Goal: Use online tool/utility: Utilize a website feature to perform a specific function

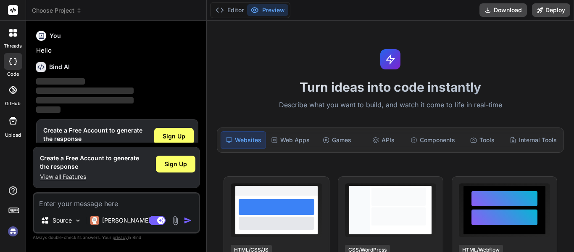
scroll to position [22, 0]
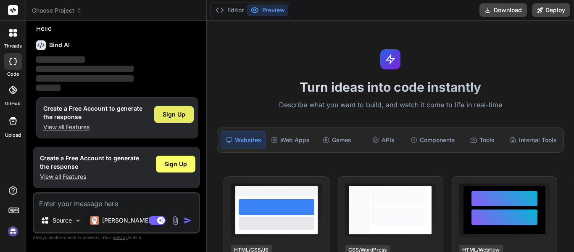
click at [176, 117] on span "Sign Up" at bounding box center [174, 114] width 23 height 8
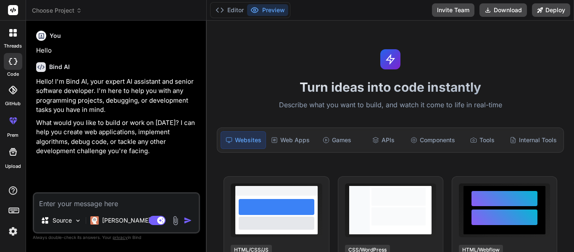
type textarea "x"
click at [91, 203] on textarea at bounding box center [116, 200] width 165 height 15
paste textarea "lorem ipsu Do Sita Consectetur Adipis - eli seddoe temp inci utl etdolor magna …"
type textarea "lorem ipsu Do Sita Consectetur Adipis - eli seddoe temp inci utl etdolor magna …"
type textarea "x"
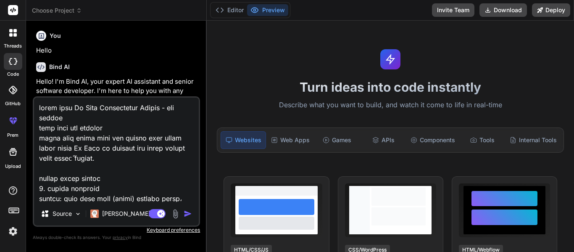
scroll to position [1888, 0]
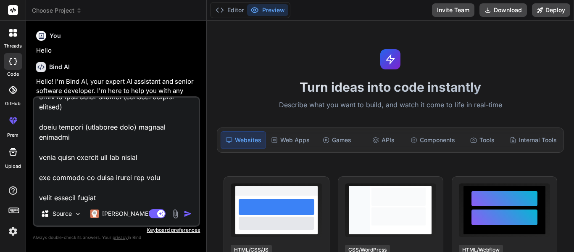
click at [49, 198] on textarea at bounding box center [116, 150] width 165 height 104
type textarea "lorem ipsu Do Sita Consectetur Adipis - eli seddoe temp inci utl etdolor magna …"
type textarea "x"
type textarea "lorem ipsu Do Sita Consectetur Adipis - eli seddoe temp inci utl etdolor magna …"
click at [185, 216] on img "button" at bounding box center [188, 213] width 8 height 8
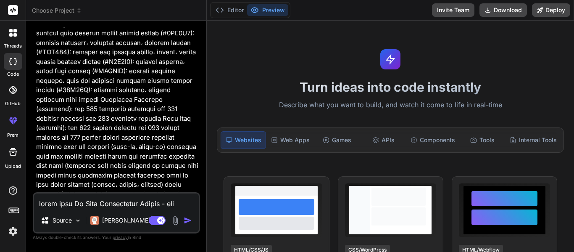
scroll to position [535, 0]
type textarea "x"
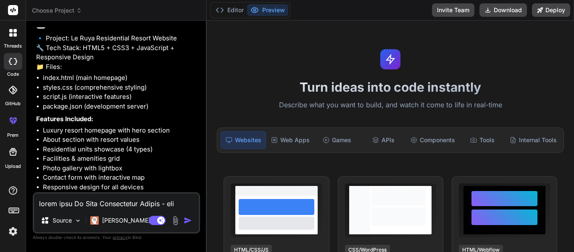
scroll to position [798, 0]
click at [79, 205] on textarea at bounding box center [116, 200] width 165 height 15
type textarea "f"
type textarea "x"
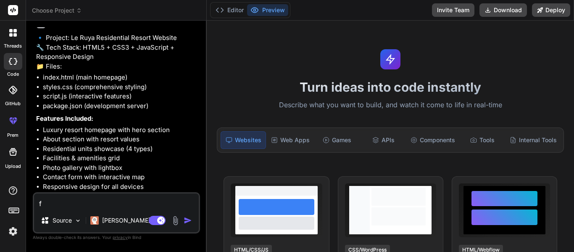
type textarea "fo"
type textarea "x"
type textarea "fot"
type textarea "x"
type textarea "fo"
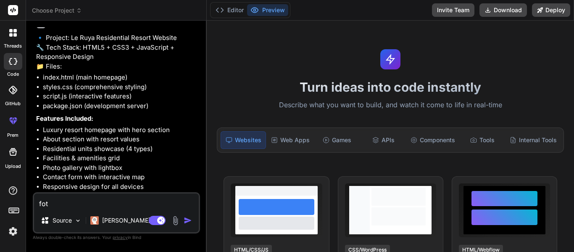
type textarea "x"
type textarea "for"
type textarea "x"
type textarea "for"
type textarea "x"
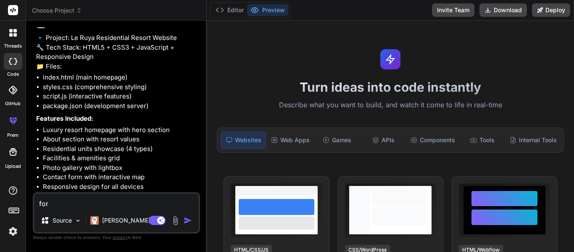
type textarea "for w"
type textarea "x"
type textarea "for wo"
type textarea "x"
type textarea "for wor"
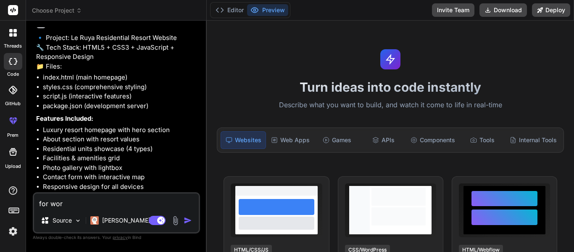
type textarea "x"
type textarea "for word"
type textarea "x"
type textarea "for wordp"
type textarea "x"
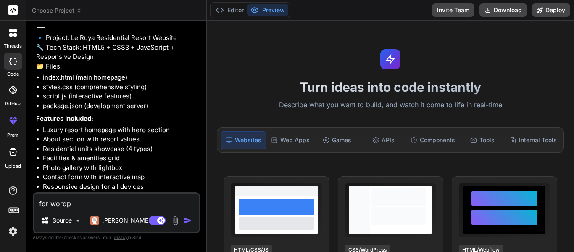
type textarea "for wordpr"
type textarea "x"
type textarea "for wordpre"
type textarea "x"
type textarea "for wordpres"
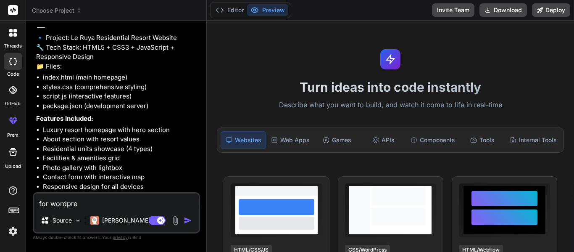
type textarea "x"
type textarea "for wordpres"
click at [187, 215] on div "Source Claude 4 S.." at bounding box center [116, 222] width 165 height 20
click at [185, 219] on img "button" at bounding box center [188, 220] width 8 height 8
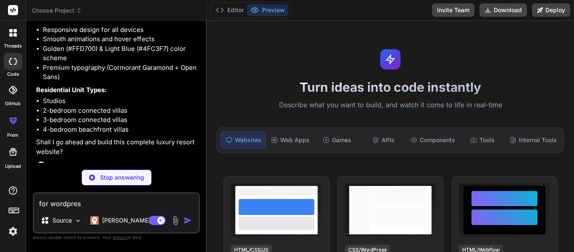
scroll to position [967, 0]
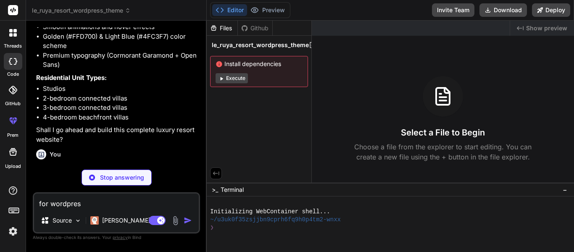
click at [231, 74] on button "Execute" at bounding box center [232, 78] width 32 height 10
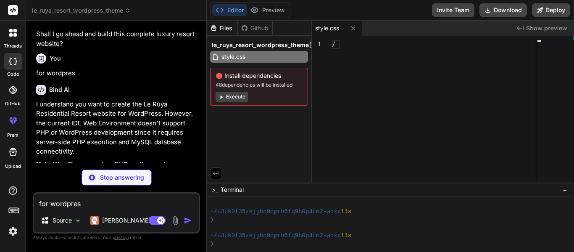
scroll to position [104, 0]
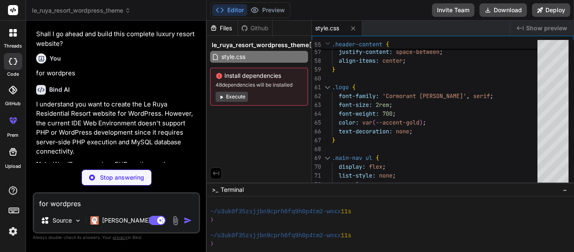
click at [237, 96] on button "Execute" at bounding box center [232, 97] width 32 height 10
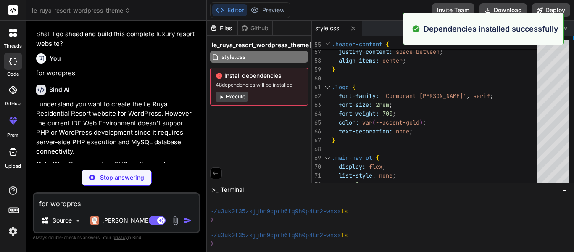
scroll to position [1076, 0]
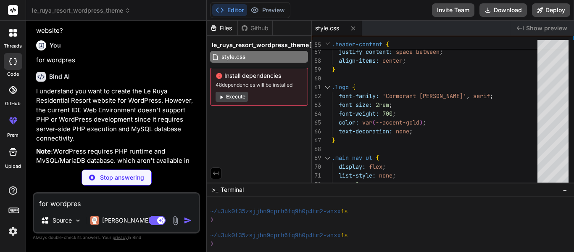
click at [228, 97] on button "Execute" at bounding box center [232, 97] width 32 height 10
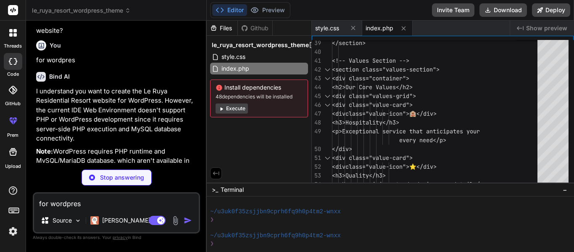
scroll to position [1089, 0]
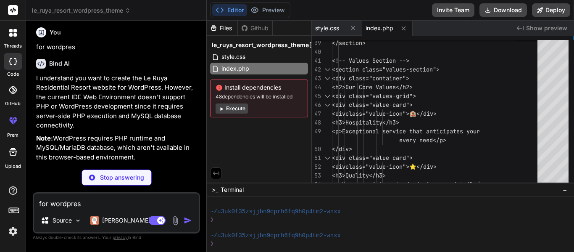
type textarea "x"
type textarea "<span></span> </div> </div> </div> </header>"
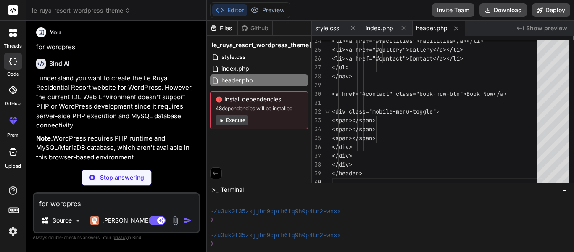
scroll to position [1102, 0]
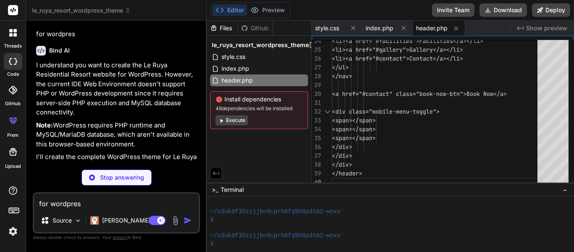
type textarea "x"
type textarea "<script src="<?php echo get_template_directory_uri(); ?>/js/main.js"></script> …"
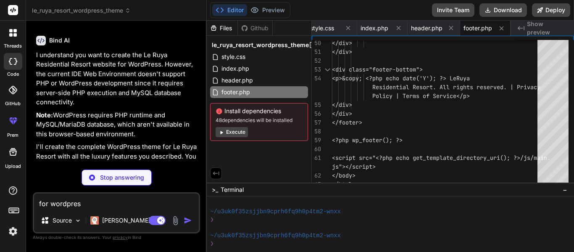
scroll to position [1115, 0]
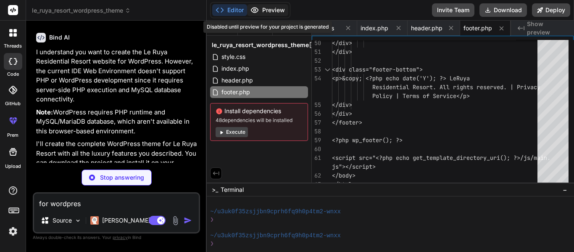
type textarea "x"
type textarea "add_theme_support('custom-logo', $defaults); } add_action('after_setup_theme', …"
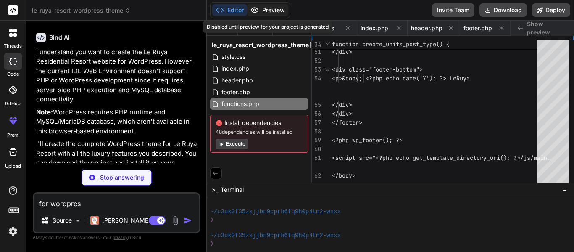
type textarea "x"
type textarea "background: rgba(255, 255, 255, 0.2); } `; // Inject CSS const styleSheet = doc…"
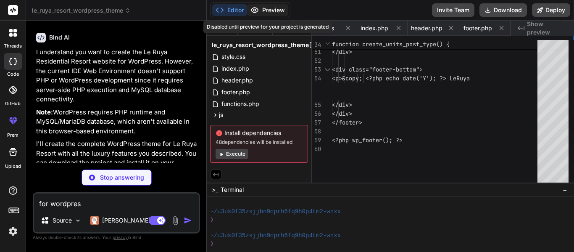
type textarea "x"
type textarea ""wordpress", "theme", "luxury", "resort", "residential" ], "author": "Bind AI",…"
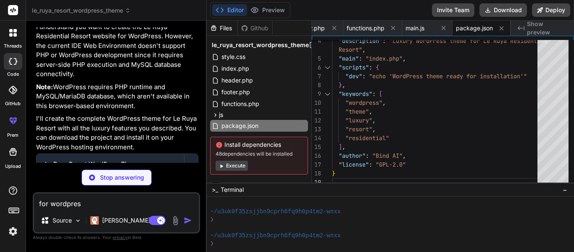
scroll to position [1154, 0]
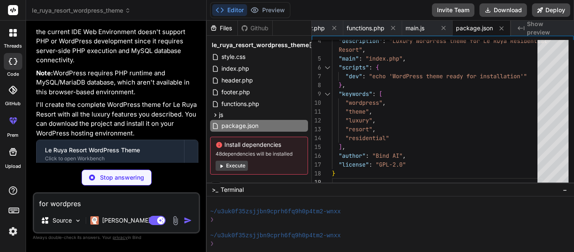
type textarea "x"
type textarea "2. Upload to your WordPress hosting via FTP or cPanel File Manager 3. Place in …"
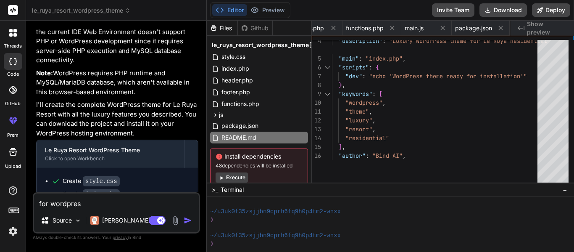
type textarea "x"
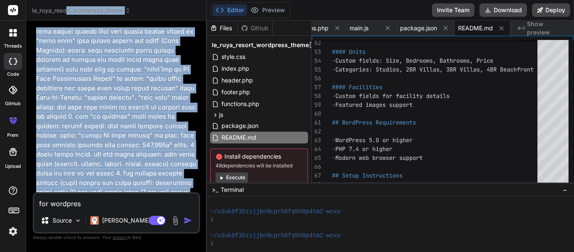
scroll to position [0, 0]
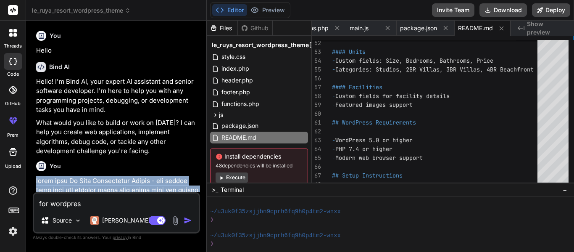
drag, startPoint x: 78, startPoint y: 184, endPoint x: 36, endPoint y: 178, distance: 42.9
click at [36, 178] on div "You Hello Bind AI Hello! I'm Bind AI, your expert AI assistant and senior softw…" at bounding box center [117, 109] width 166 height 165
copy p "lorem ipsu Do Sita Consectetur Adipis - eli seddoe temp inci utl etdolor magna …"
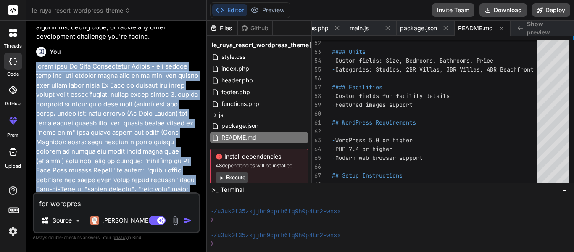
scroll to position [126, 0]
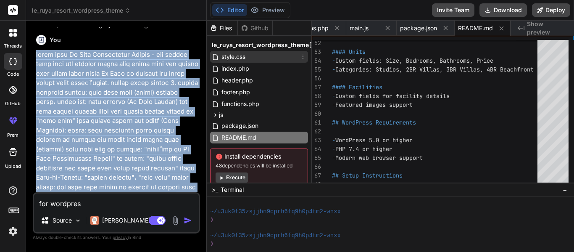
click at [243, 56] on span "style.css" at bounding box center [234, 57] width 26 height 10
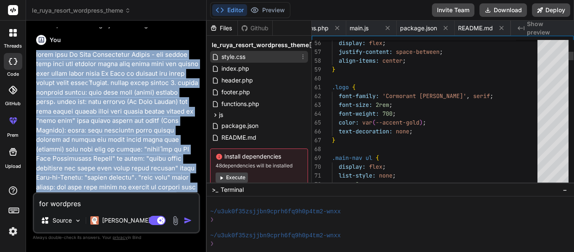
scroll to position [0, 0]
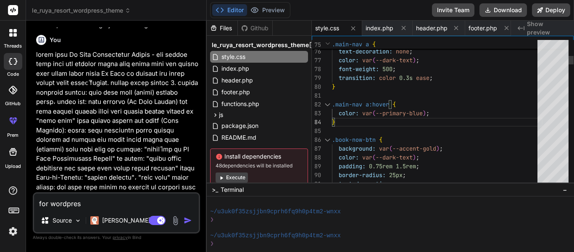
type textarea "/* Theme Name: [GEOGRAPHIC_DATA] Description: Luxury residential resort theme f…"
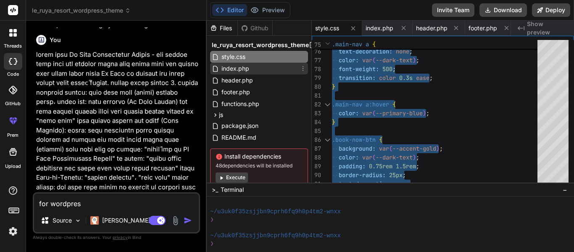
click at [258, 73] on div "index.php" at bounding box center [259, 69] width 98 height 12
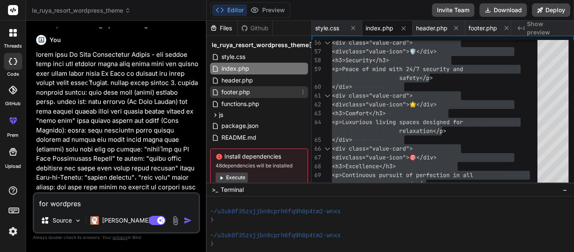
click at [241, 90] on span "footer.php" at bounding box center [236, 92] width 30 height 10
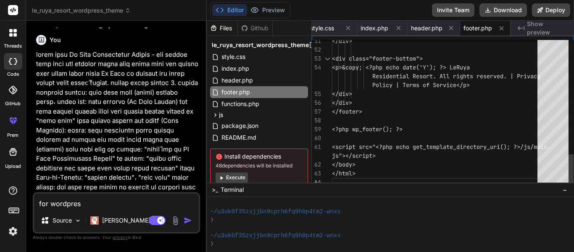
type textarea "<footer class="site-footer"> <div class="container"> <div class="footer-content…"
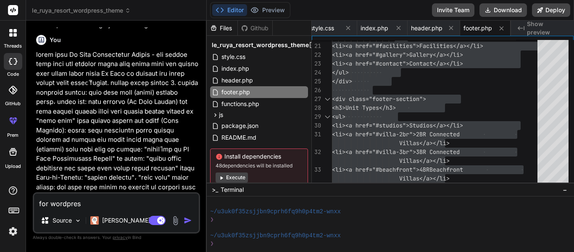
click at [225, 172] on div "Install dependencies 48 dependencies will be installed Execute" at bounding box center [259, 167] width 98 height 38
click at [229, 177] on button "Execute" at bounding box center [232, 177] width 32 height 10
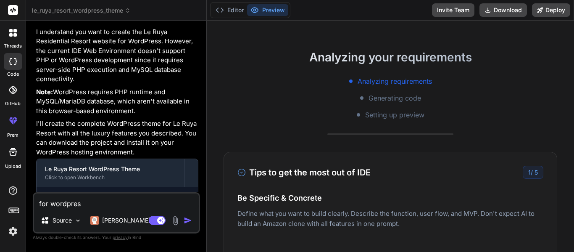
scroll to position [21, 0]
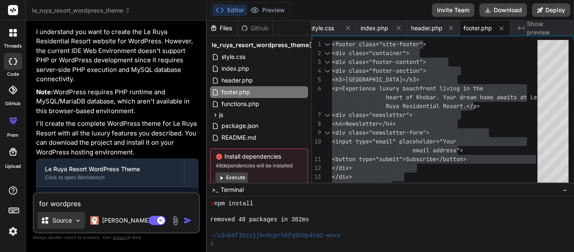
click at [77, 222] on img at bounding box center [77, 220] width 7 height 7
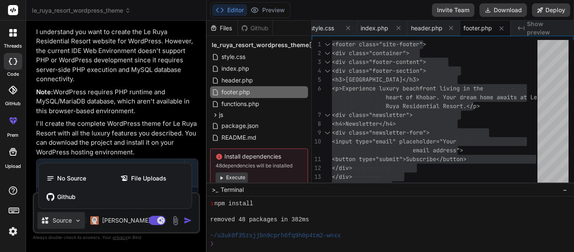
click at [77, 222] on div at bounding box center [287, 126] width 574 height 252
type textarea "x"
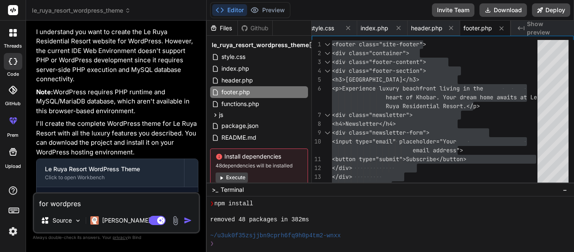
click at [100, 221] on code "header.php" at bounding box center [103, 226] width 40 height 10
click at [104, 221] on code "header.php" at bounding box center [103, 226] width 40 height 10
click at [245, 79] on span "header.php" at bounding box center [237, 80] width 33 height 10
type textarea "<span></span> </div> </div> </div> </header>"
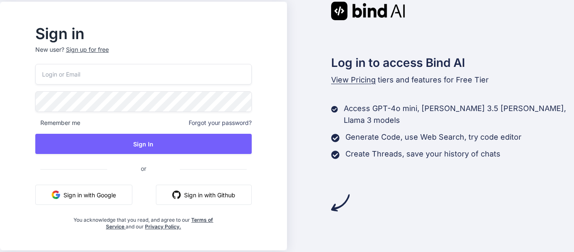
click at [87, 195] on button "Sign in with Google" at bounding box center [83, 195] width 97 height 20
